Goal: Information Seeking & Learning: Find specific fact

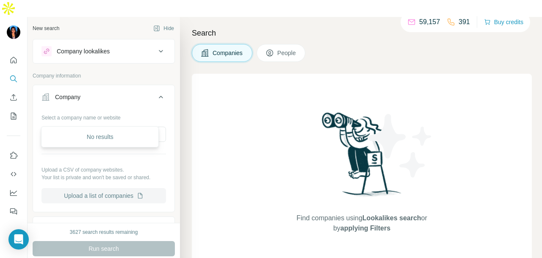
type input "**********"
drag, startPoint x: 140, startPoint y: 119, endPoint x: 17, endPoint y: 106, distance: 123.9
click at [15, 108] on div "**********" at bounding box center [271, 146] width 542 height 258
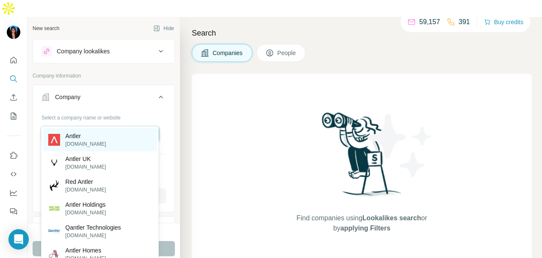
type input "******"
click at [91, 141] on div "Antler [DOMAIN_NAME]" at bounding box center [99, 139] width 113 height 23
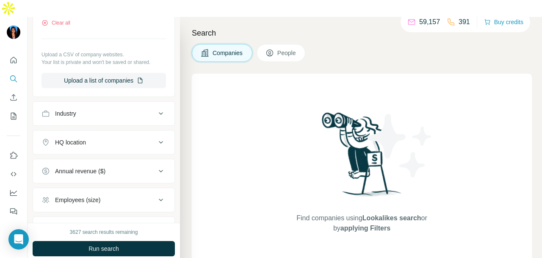
scroll to position [127, 0]
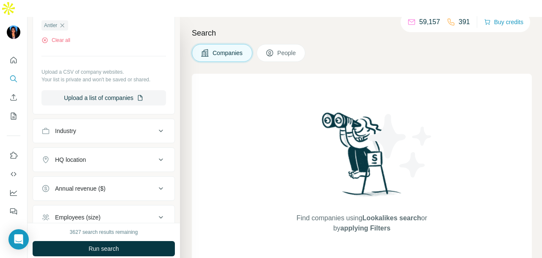
click at [274, 49] on icon at bounding box center [270, 53] width 8 height 8
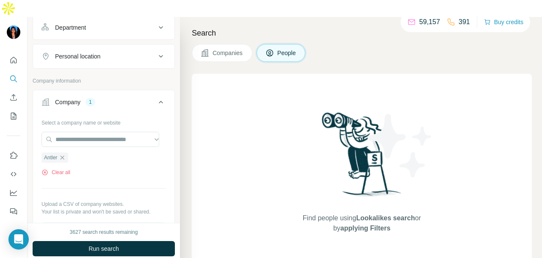
click at [92, 17] on button "Department" at bounding box center [103, 27] width 141 height 20
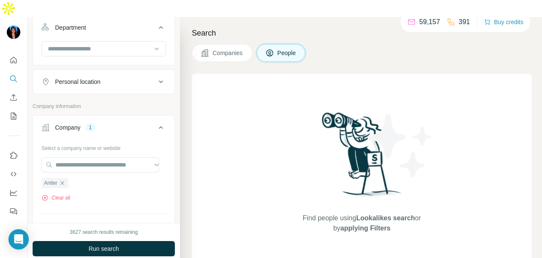
click at [96, 41] on div at bounding box center [104, 49] width 125 height 17
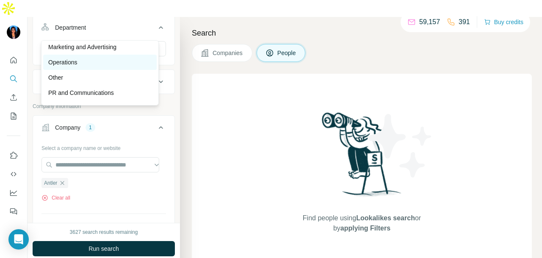
scroll to position [220, 0]
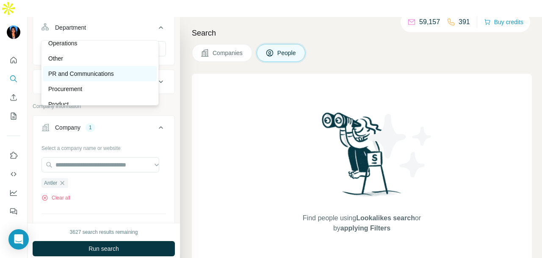
click at [102, 71] on p "PR and Communications" at bounding box center [81, 73] width 66 height 8
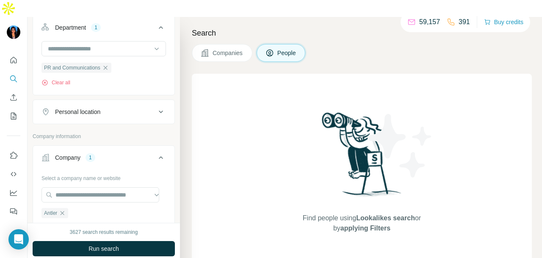
click at [127, 241] on div "3627 search results remaining Run search Clear Save search Share filters" at bounding box center [104, 249] width 152 height 52
click at [127, 241] on button "Run search" at bounding box center [104, 248] width 142 height 15
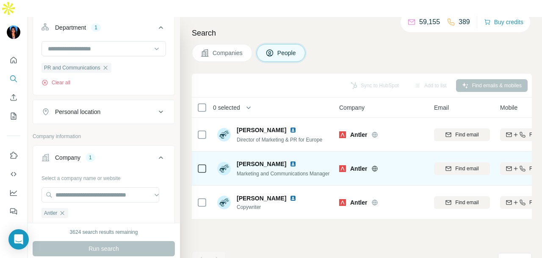
click at [290, 161] on img at bounding box center [293, 164] width 7 height 7
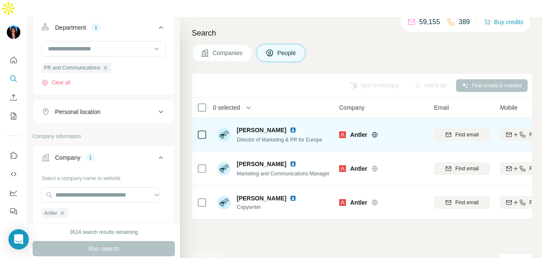
click at [290, 127] on img at bounding box center [293, 130] width 7 height 7
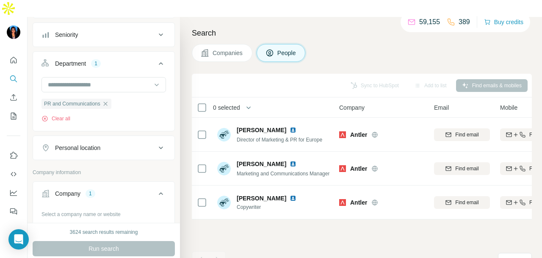
scroll to position [85, 0]
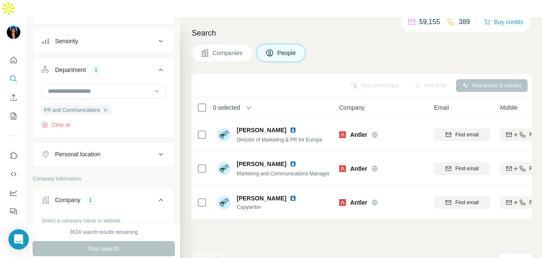
click at [105, 150] on div "Personal location" at bounding box center [99, 154] width 114 height 8
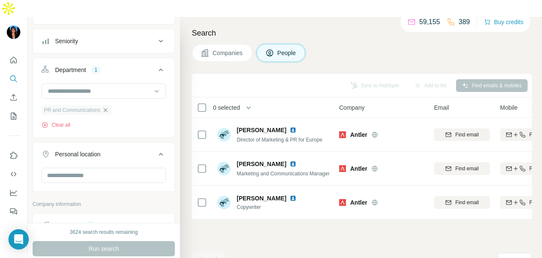
click at [107, 107] on icon "button" at bounding box center [105, 110] width 7 height 7
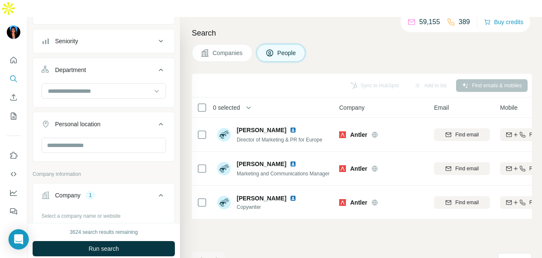
click at [97, 138] on div at bounding box center [104, 146] width 125 height 17
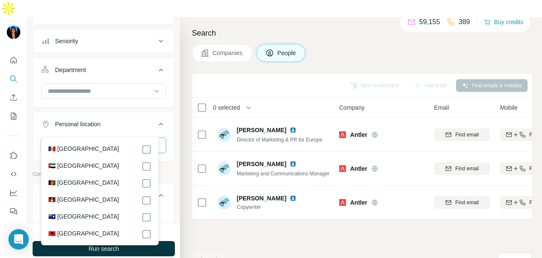
click at [98, 138] on input "text" at bounding box center [104, 145] width 125 height 15
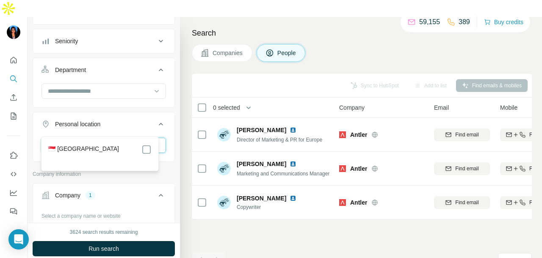
type input "*********"
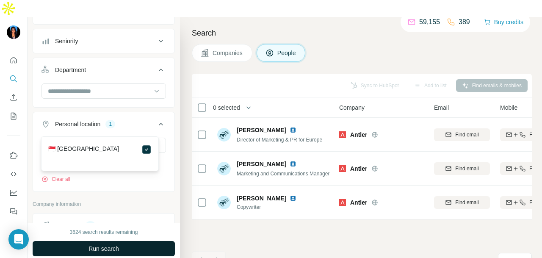
click at [140, 241] on button "Run search" at bounding box center [104, 248] width 142 height 15
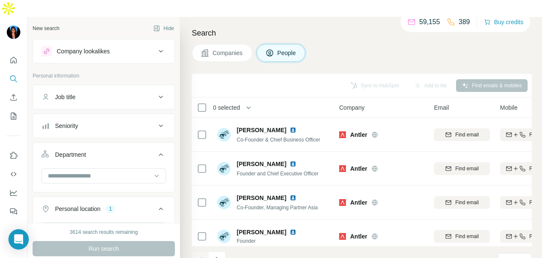
click at [121, 42] on button "Company lookalikes" at bounding box center [103, 51] width 141 height 20
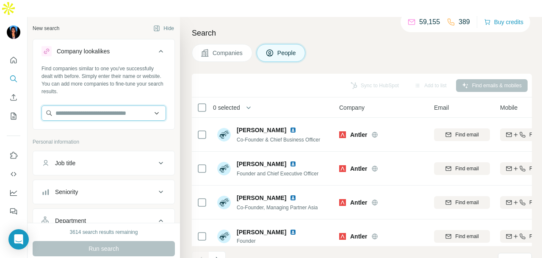
click at [116, 105] on input "text" at bounding box center [104, 112] width 125 height 15
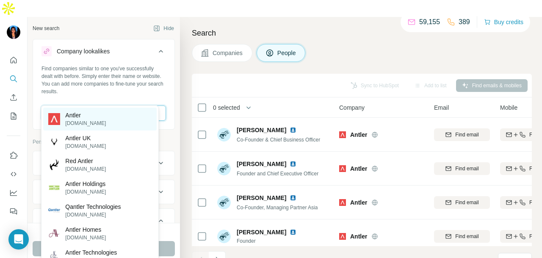
type input "******"
click at [119, 118] on div "Antler [DOMAIN_NAME]" at bounding box center [99, 119] width 113 height 23
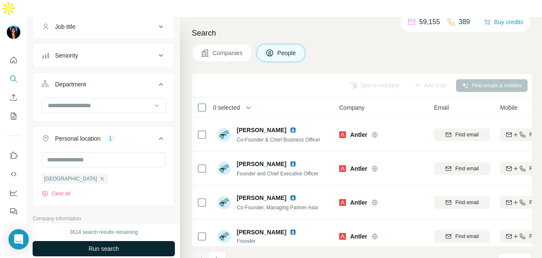
scroll to position [212, 0]
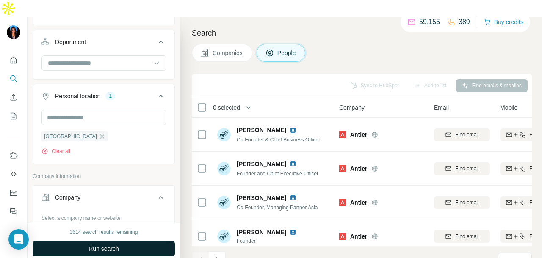
click at [122, 241] on button "Run search" at bounding box center [104, 248] width 142 height 15
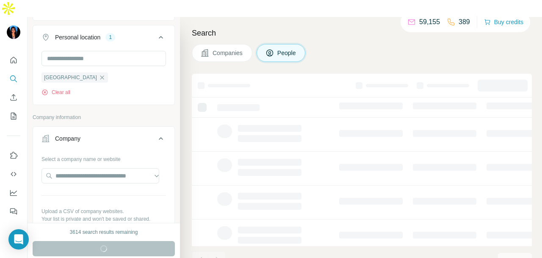
scroll to position [296, 0]
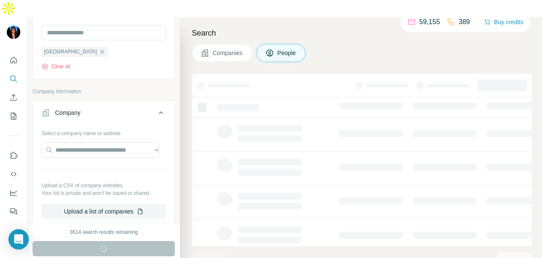
click at [217, 44] on button "Companies" at bounding box center [222, 53] width 61 height 18
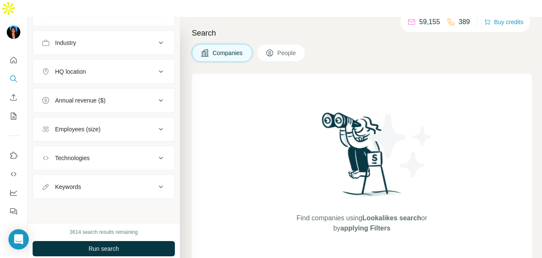
scroll to position [282, 0]
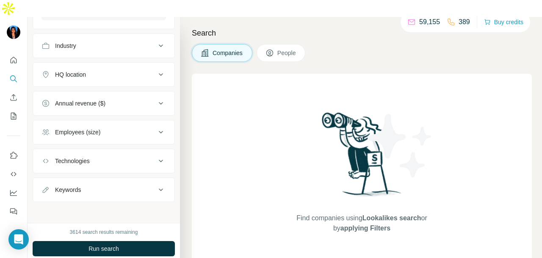
click at [288, 49] on span "People" at bounding box center [286, 53] width 19 height 8
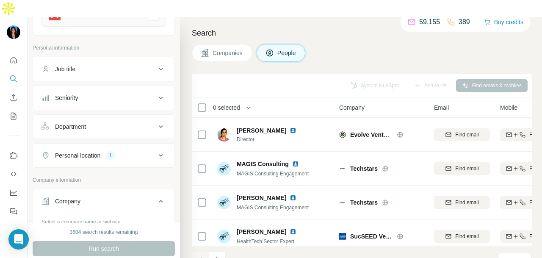
scroll to position [169, 0]
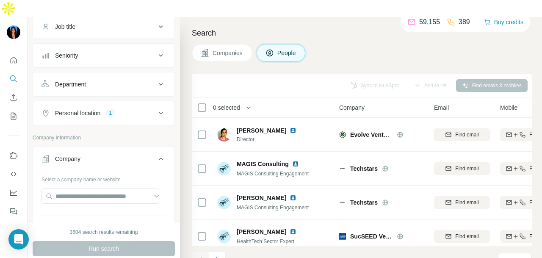
click at [118, 109] on div "Personal location 1" at bounding box center [99, 113] width 114 height 8
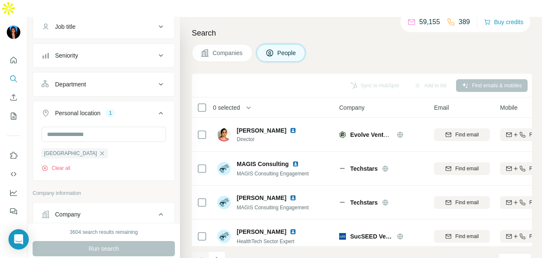
click at [118, 109] on div "Personal location 1" at bounding box center [99, 113] width 114 height 8
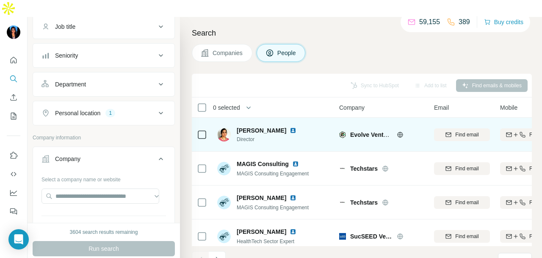
click at [398, 131] on icon at bounding box center [400, 134] width 7 height 7
click at [401, 132] on icon at bounding box center [400, 135] width 2 height 6
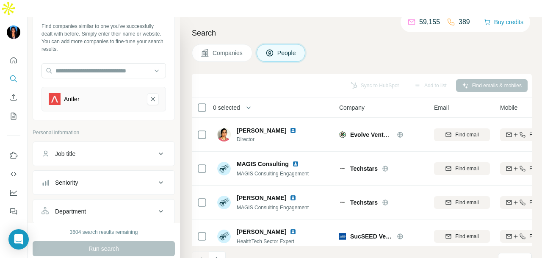
scroll to position [0, 0]
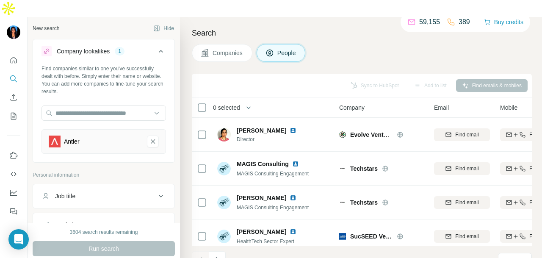
click at [153, 129] on div "Antler" at bounding box center [104, 141] width 125 height 25
click at [151, 139] on icon "Antler-remove-button" at bounding box center [153, 141] width 4 height 4
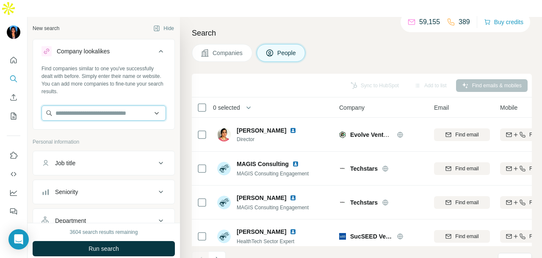
click at [115, 105] on input "text" at bounding box center [104, 112] width 125 height 15
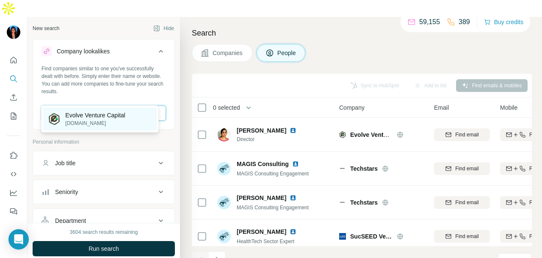
type input "**********"
click at [117, 113] on p "Evolve Venture Capital" at bounding box center [95, 115] width 60 height 8
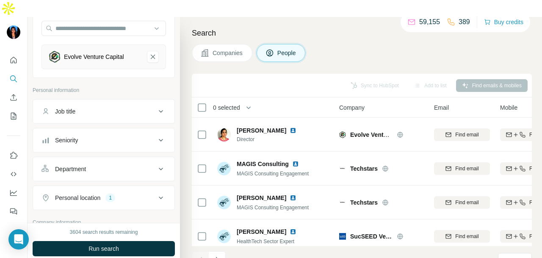
scroll to position [169, 0]
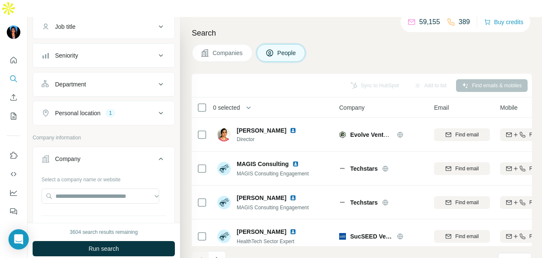
click at [99, 74] on button "Department" at bounding box center [103, 84] width 141 height 20
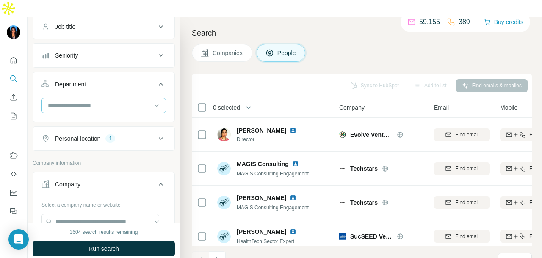
click at [94, 98] on div at bounding box center [99, 105] width 105 height 14
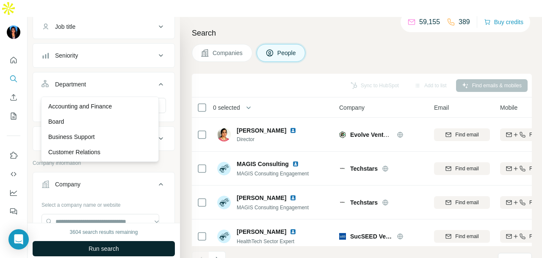
click at [130, 241] on button "Run search" at bounding box center [104, 248] width 142 height 15
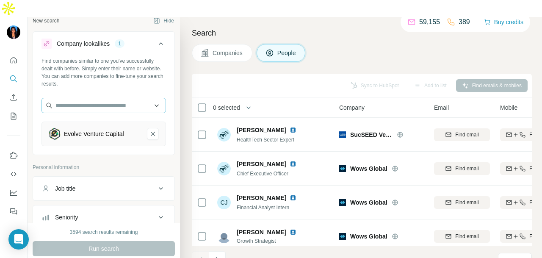
scroll to position [0, 0]
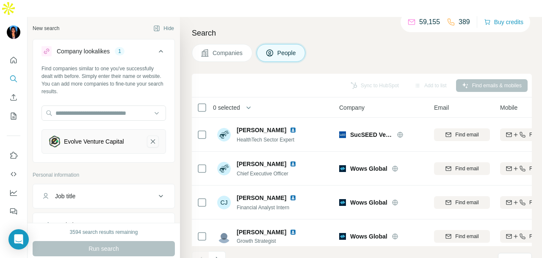
click at [149, 137] on icon "Evolve Venture Capital-remove-button" at bounding box center [153, 141] width 8 height 8
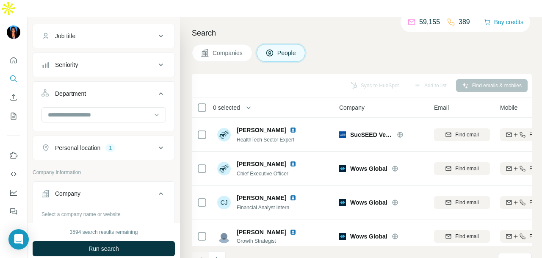
scroll to position [169, 0]
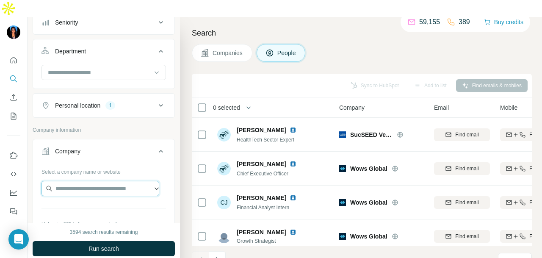
paste input "**********"
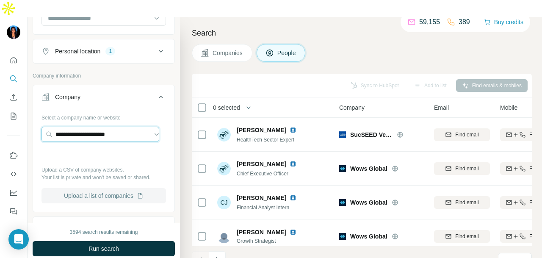
scroll to position [254, 0]
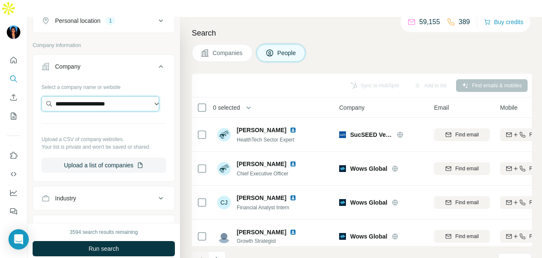
click at [133, 96] on input "**********" at bounding box center [101, 103] width 118 height 15
type input "**********"
click at [125, 109] on p "[DOMAIN_NAME]" at bounding box center [95, 112] width 60 height 8
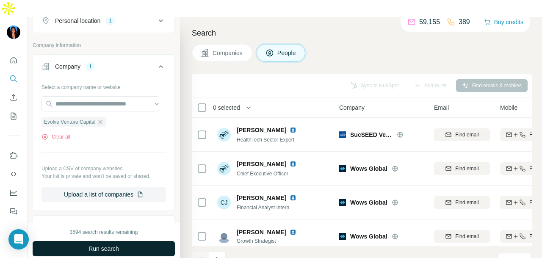
click at [140, 241] on button "Run search" at bounding box center [104, 248] width 142 height 15
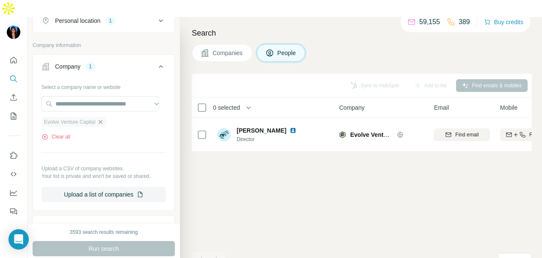
click at [103, 119] on icon "button" at bounding box center [100, 122] width 7 height 7
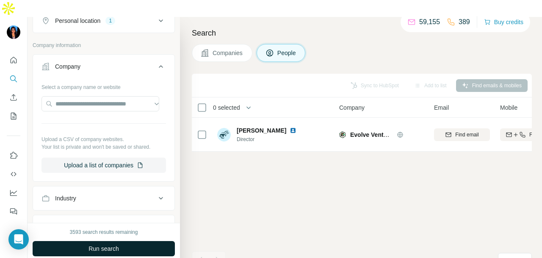
click at [143, 241] on button "Run search" at bounding box center [104, 248] width 142 height 15
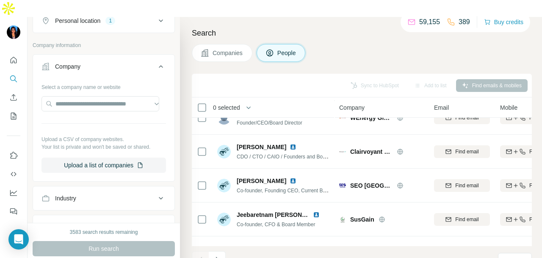
scroll to position [296, 0]
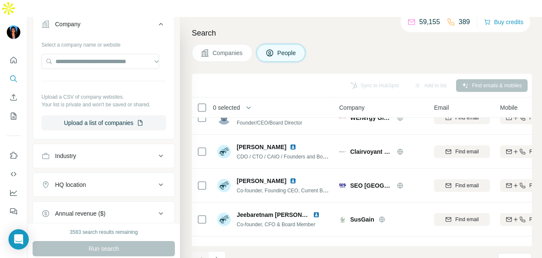
click at [104, 144] on div "Industry" at bounding box center [104, 156] width 142 height 25
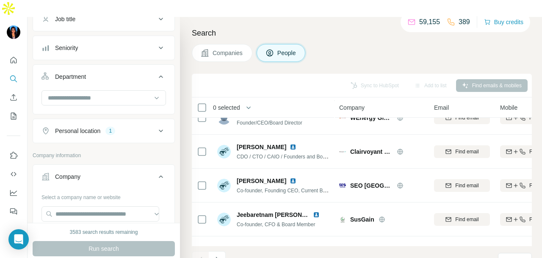
scroll to position [127, 0]
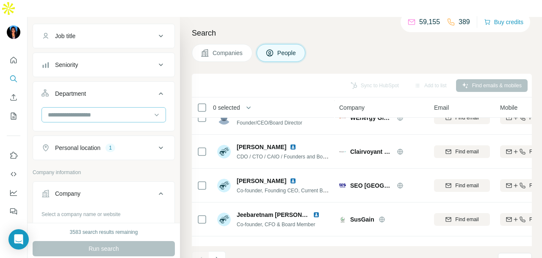
click at [109, 110] on input at bounding box center [99, 114] width 105 height 9
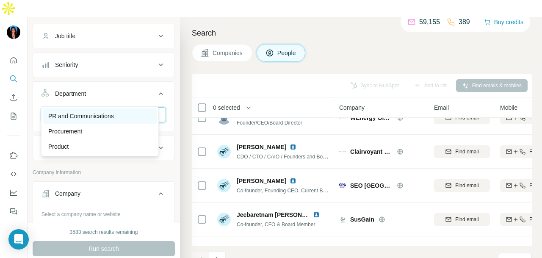
type input "**"
click at [114, 116] on p "PR and Communications" at bounding box center [81, 116] width 66 height 8
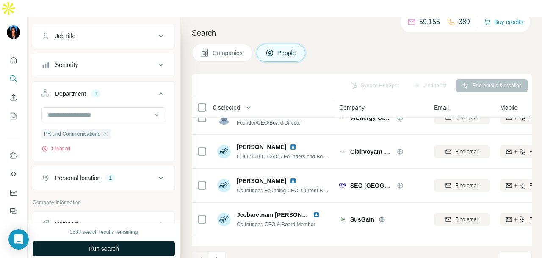
click at [158, 241] on button "Run search" at bounding box center [104, 248] width 142 height 15
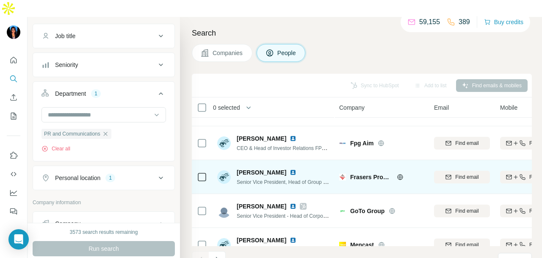
scroll to position [213, 0]
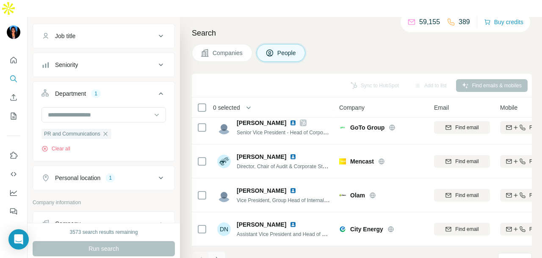
click at [216, 255] on icon "Navigate to next page" at bounding box center [217, 259] width 8 height 8
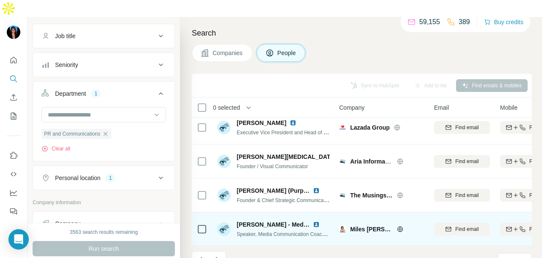
click at [314, 221] on img at bounding box center [316, 224] width 7 height 7
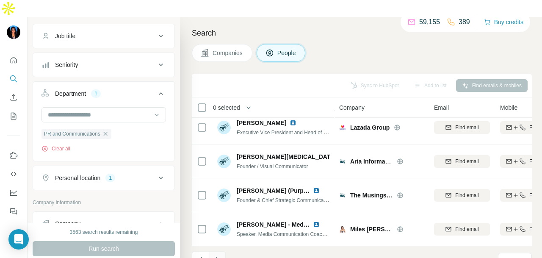
click at [222, 251] on button "Navigate to next page" at bounding box center [217, 259] width 17 height 17
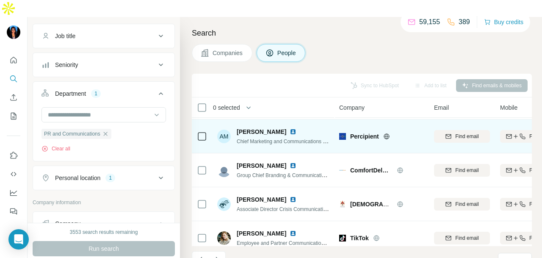
scroll to position [170, 0]
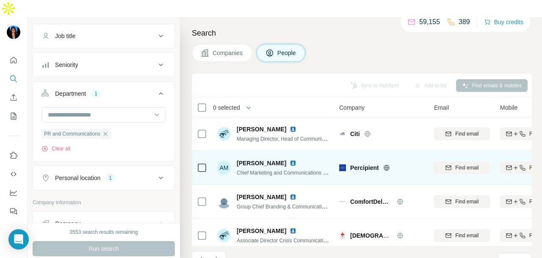
click at [290, 160] on img at bounding box center [293, 163] width 7 height 7
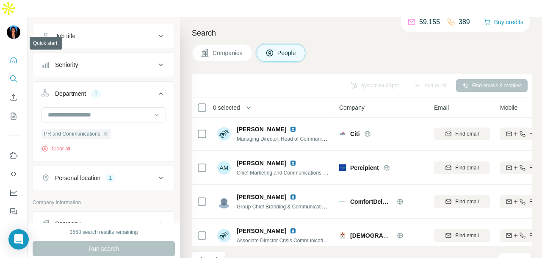
click at [7, 53] on button "Quick start" at bounding box center [14, 60] width 14 height 15
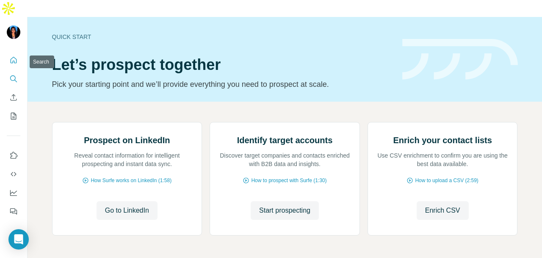
click at [16, 75] on icon "Search" at bounding box center [13, 79] width 8 height 8
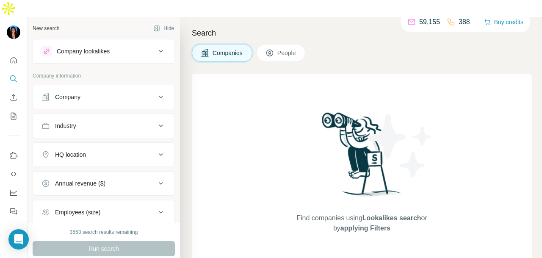
click at [100, 87] on button "Company" at bounding box center [103, 97] width 141 height 20
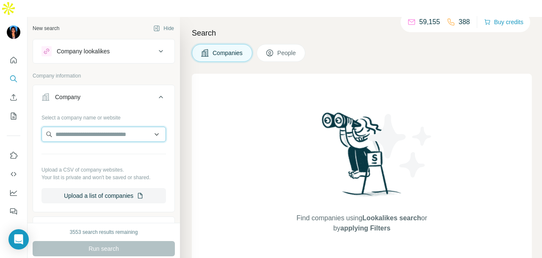
click at [95, 127] on input "text" at bounding box center [104, 134] width 125 height 15
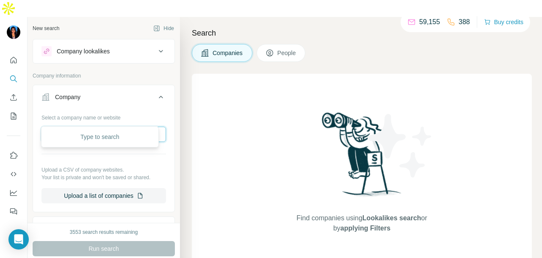
paste input "**********"
type input "**********"
click at [116, 133] on p "Monk's Hill Ventures" at bounding box center [91, 136] width 53 height 8
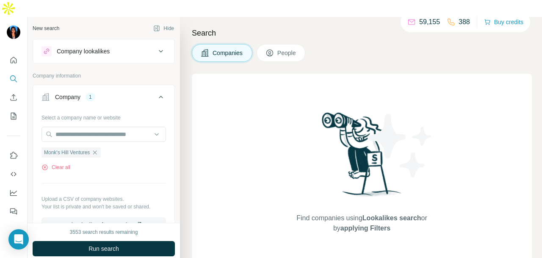
click at [119, 244] on span "Run search" at bounding box center [104, 248] width 30 height 8
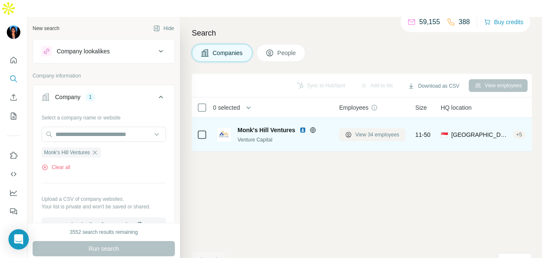
click at [378, 124] on div "View 34 employees" at bounding box center [372, 134] width 66 height 23
click at [377, 126] on div "View 34 employees" at bounding box center [372, 134] width 66 height 23
click at [376, 124] on div "View 34 employees" at bounding box center [372, 134] width 66 height 23
click at [376, 131] on span "View 34 employees" at bounding box center [377, 135] width 44 height 8
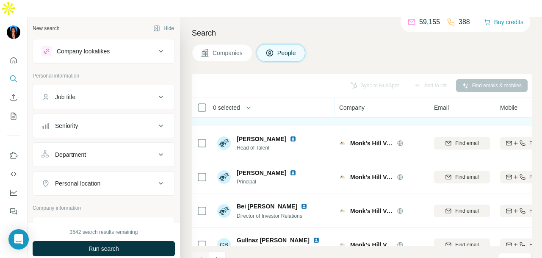
scroll to position [85, 0]
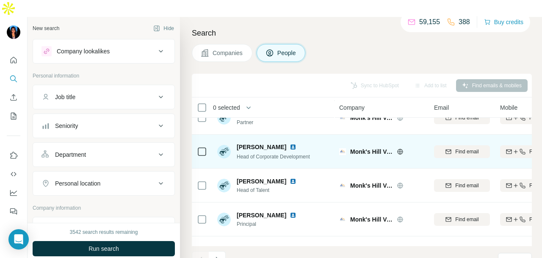
click at [290, 144] on img at bounding box center [293, 147] width 7 height 7
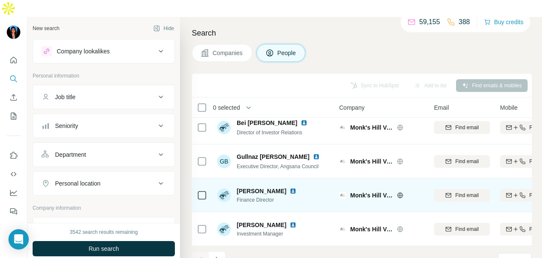
scroll to position [213, 0]
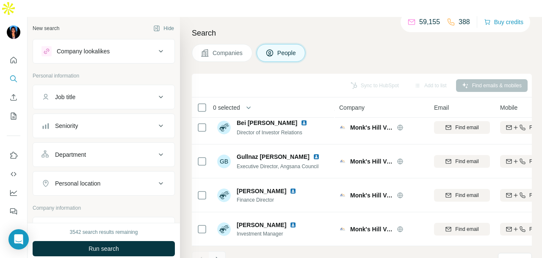
click at [220, 255] on icon "Navigate to next page" at bounding box center [217, 259] width 8 height 8
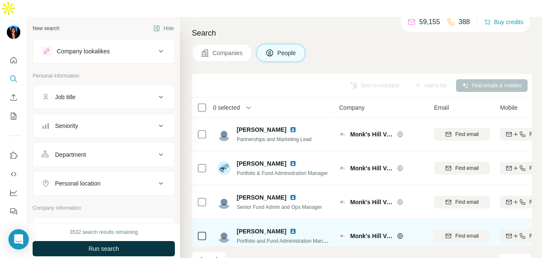
scroll to position [128, 0]
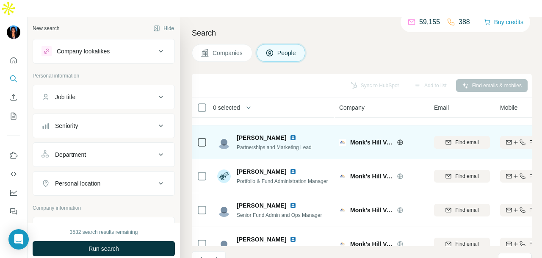
click at [296, 134] on img at bounding box center [293, 137] width 7 height 7
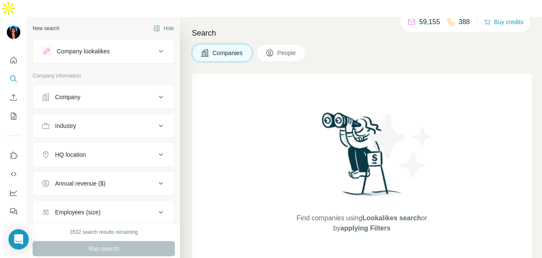
click at [46, 93] on icon at bounding box center [46, 97] width 8 height 8
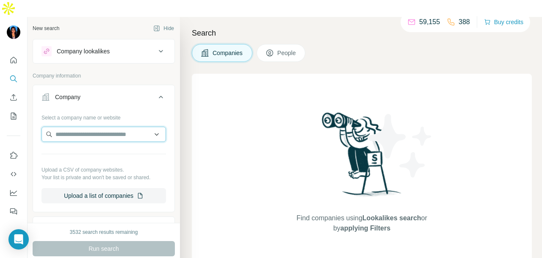
drag, startPoint x: 46, startPoint y: 78, endPoint x: 58, endPoint y: 117, distance: 40.9
click at [58, 127] on input "text" at bounding box center [104, 134] width 125 height 15
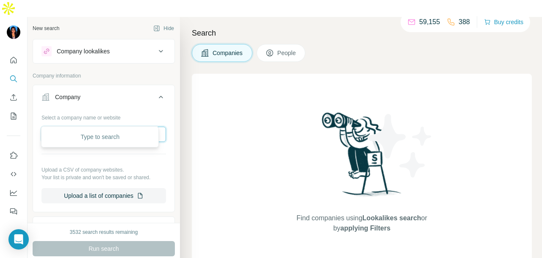
paste input "**********"
type input "**********"
click at [108, 141] on p "[DOMAIN_NAME]" at bounding box center [91, 144] width 53 height 8
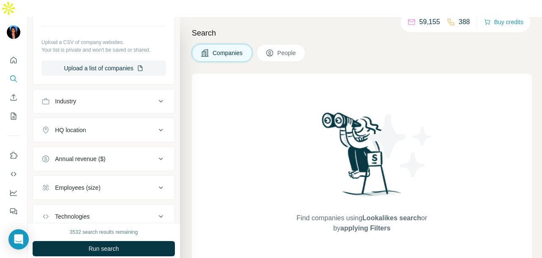
scroll to position [213, 0]
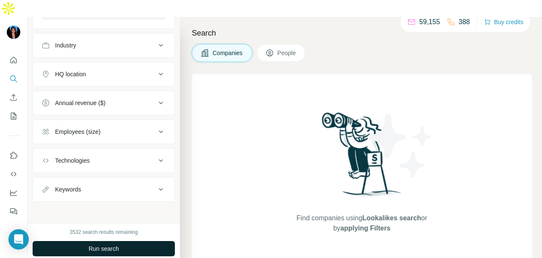
click at [109, 244] on span "Run search" at bounding box center [104, 248] width 30 height 8
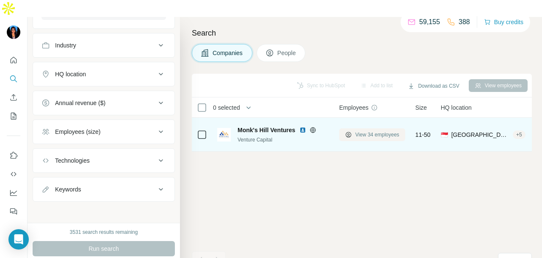
click at [345, 131] on icon at bounding box center [348, 134] width 7 height 7
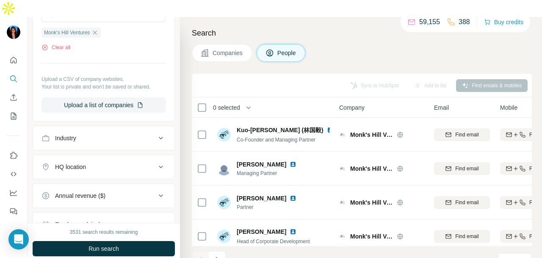
scroll to position [43, 0]
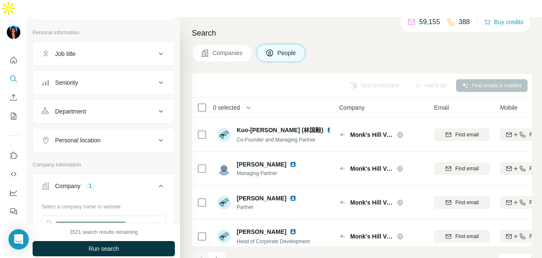
click at [132, 101] on button "Department" at bounding box center [103, 111] width 141 height 20
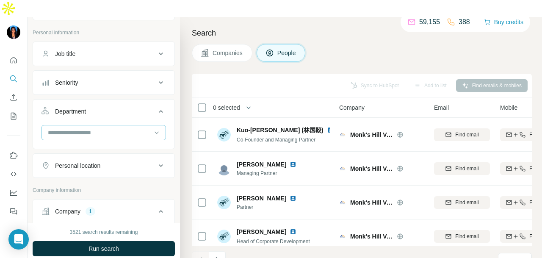
click at [126, 128] on input at bounding box center [99, 132] width 105 height 9
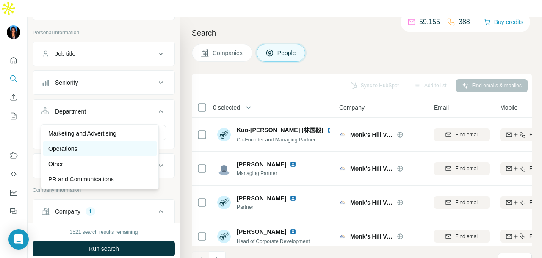
scroll to position [212, 0]
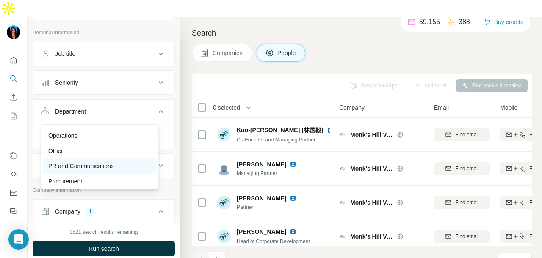
click at [109, 167] on p "PR and Communications" at bounding box center [81, 166] width 66 height 8
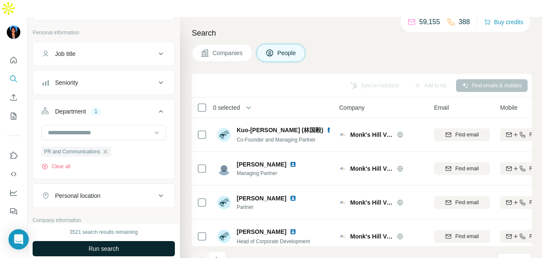
click at [120, 241] on button "Run search" at bounding box center [104, 248] width 142 height 15
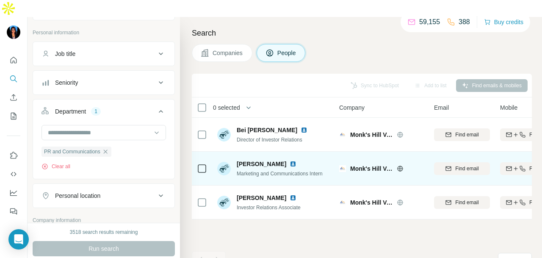
click at [290, 161] on img at bounding box center [293, 164] width 7 height 7
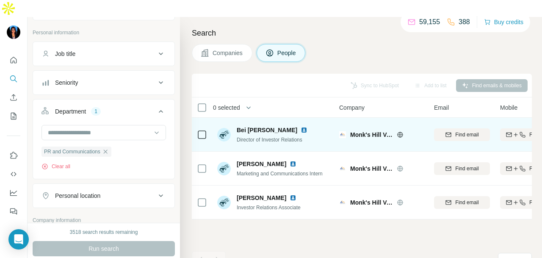
click at [301, 127] on img at bounding box center [304, 130] width 7 height 7
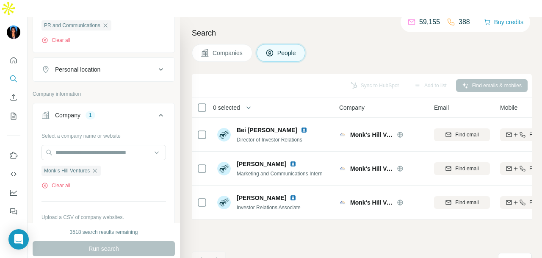
scroll to position [127, 0]
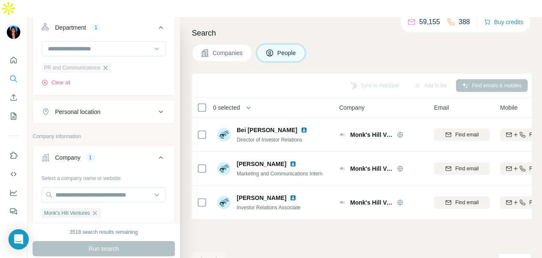
click at [107, 64] on icon "button" at bounding box center [105, 67] width 7 height 7
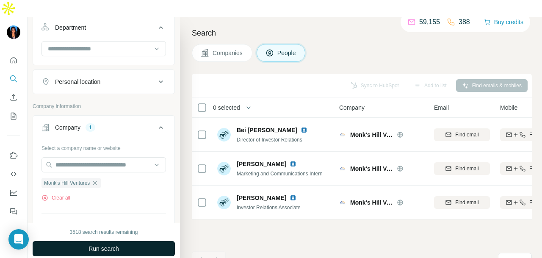
click at [148, 241] on button "Run search" at bounding box center [104, 248] width 142 height 15
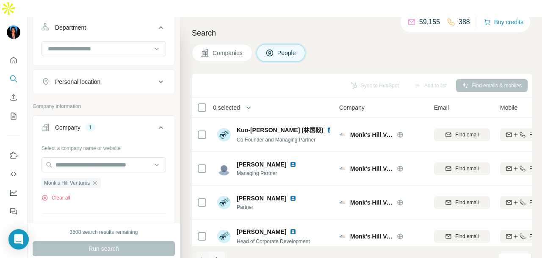
click at [216, 255] on icon "Navigate to next page" at bounding box center [217, 259] width 8 height 8
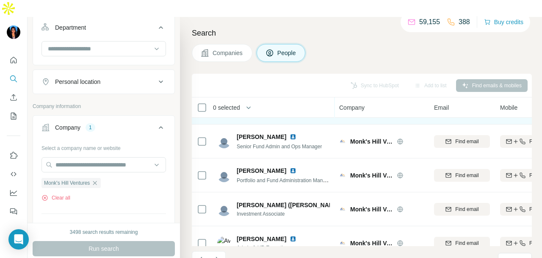
scroll to position [213, 0]
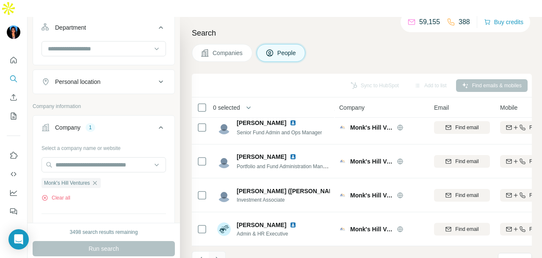
click at [220, 255] on icon "Navigate to next page" at bounding box center [217, 259] width 8 height 8
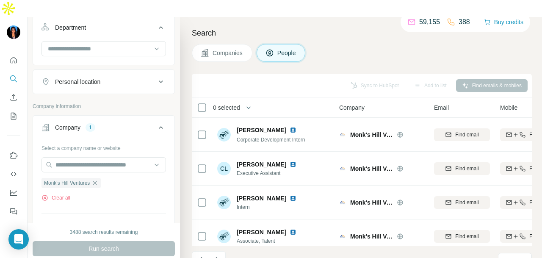
scroll to position [0, 0]
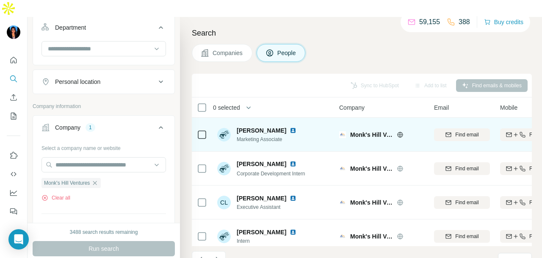
click at [290, 127] on img at bounding box center [293, 130] width 7 height 7
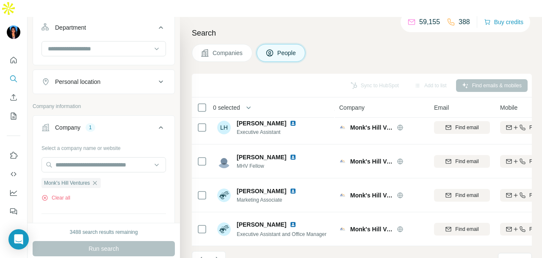
scroll to position [213, 0]
click at [218, 251] on button "Navigate to next page" at bounding box center [217, 259] width 17 height 17
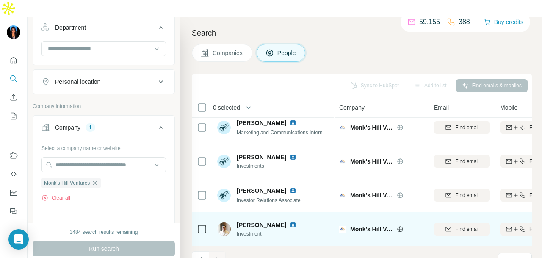
scroll to position [9, 0]
